Goal: Information Seeking & Learning: Learn about a topic

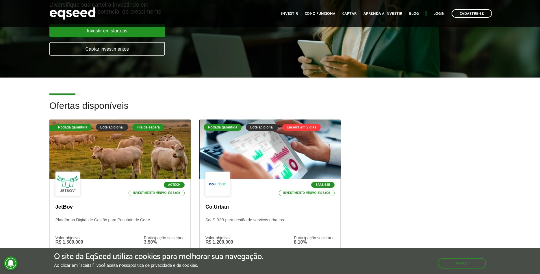
scroll to position [118, 0]
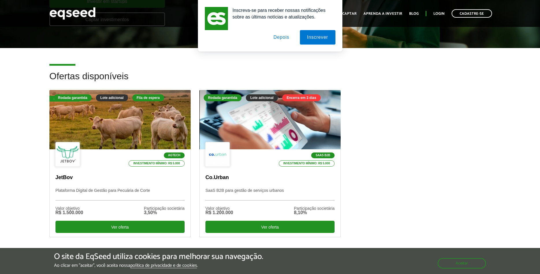
click at [279, 35] on button "Depois" at bounding box center [281, 37] width 30 height 14
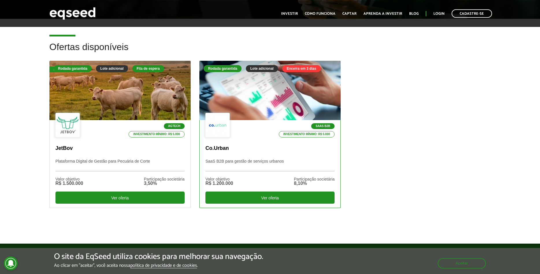
scroll to position [147, 0]
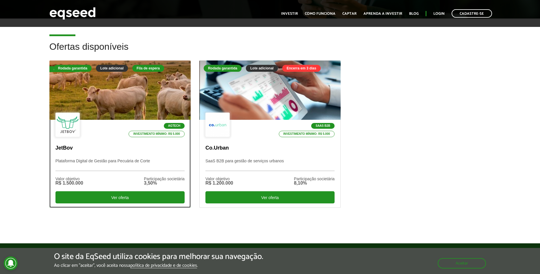
click at [142, 167] on p "Plataforma Digital de Gestão para Pecuária de Corte" at bounding box center [120, 164] width 129 height 12
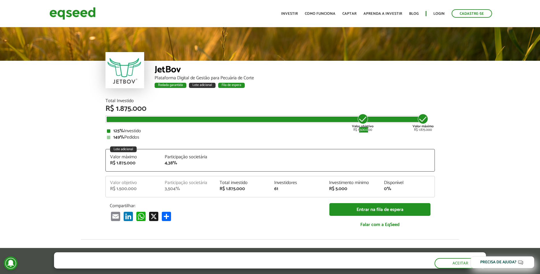
drag, startPoint x: 359, startPoint y: 130, endPoint x: 368, endPoint y: 132, distance: 8.6
click at [368, 132] on div "Valor objetivo R$ 1.500.000" at bounding box center [363, 122] width 22 height 19
drag, startPoint x: 413, startPoint y: 130, endPoint x: 437, endPoint y: 130, distance: 24.0
click at [437, 130] on div "Total Investido R$ 1.875.000 Valor objetivo R$ 1.500.000 Valor máximo R$ 1.875.…" at bounding box center [270, 169] width 338 height 141
click at [240, 104] on div "Total Investido R$ 1.875.000" at bounding box center [271, 106] width 330 height 14
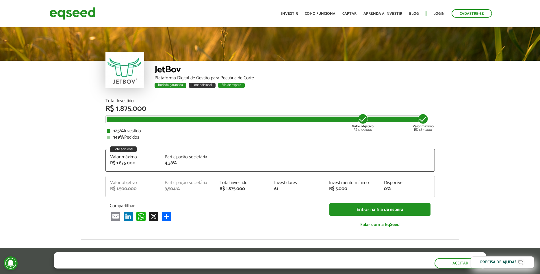
drag, startPoint x: 351, startPoint y: 128, endPoint x: 358, endPoint y: 127, distance: 6.4
click at [358, 127] on div "Total Investido R$ 1.875.000 Valor objetivo R$ 1.500.000 Valor máximo R$ 1.875.…" at bounding box center [271, 119] width 330 height 41
click at [367, 127] on strong "Valor objetivo" at bounding box center [363, 125] width 22 height 5
drag, startPoint x: 166, startPoint y: 189, endPoint x: 183, endPoint y: 188, distance: 17.1
click at [183, 188] on div "Participação societária 3,504%" at bounding box center [187, 185] width 55 height 11
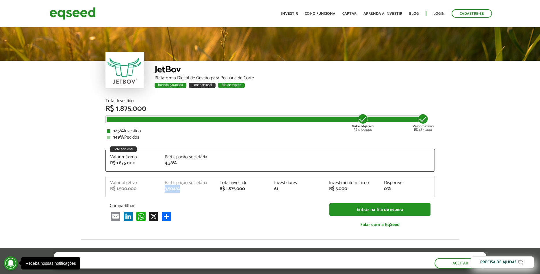
click at [178, 189] on div "3,504%" at bounding box center [188, 188] width 46 height 5
drag, startPoint x: 119, startPoint y: 190, endPoint x: 145, endPoint y: 187, distance: 26.2
click at [145, 187] on div "R$ 1.500.000" at bounding box center [133, 188] width 46 height 5
drag, startPoint x: 163, startPoint y: 188, endPoint x: 176, endPoint y: 190, distance: 12.6
click at [176, 190] on div "Participação societária 3,504%" at bounding box center [187, 185] width 55 height 11
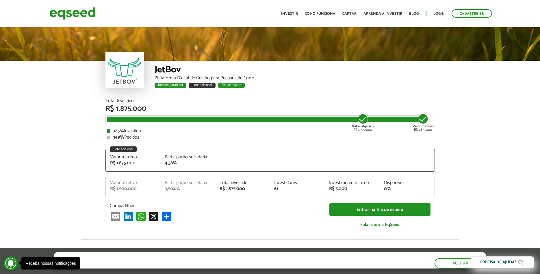
click at [124, 191] on div "R$ 1.500.000" at bounding box center [133, 188] width 46 height 5
drag, startPoint x: 163, startPoint y: 190, endPoint x: 184, endPoint y: 189, distance: 21.4
click at [184, 189] on div "Participação societária 3,504%" at bounding box center [187, 185] width 55 height 11
drag, startPoint x: 141, startPoint y: 192, endPoint x: 111, endPoint y: 190, distance: 29.5
click at [111, 192] on div "Valor objetivo R$ 1.500.000 Participação societária 3,504% Total investido R$ 1…" at bounding box center [270, 188] width 329 height 16
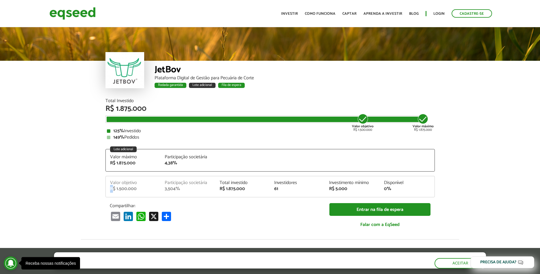
drag, startPoint x: 113, startPoint y: 189, endPoint x: 127, endPoint y: 191, distance: 14.3
click at [114, 189] on div "R$ 1.500.000" at bounding box center [133, 188] width 46 height 5
